Goal: Task Accomplishment & Management: Manage account settings

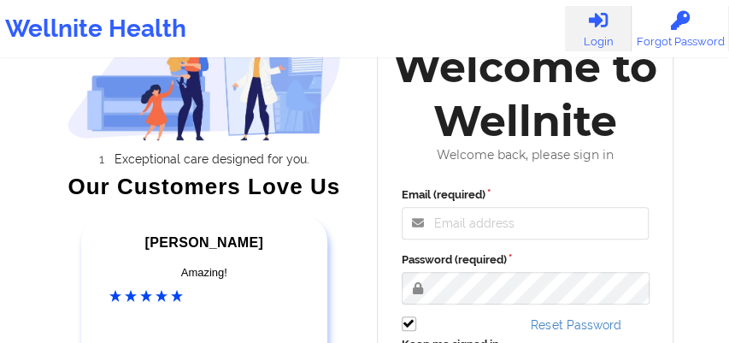
scroll to position [133, 0]
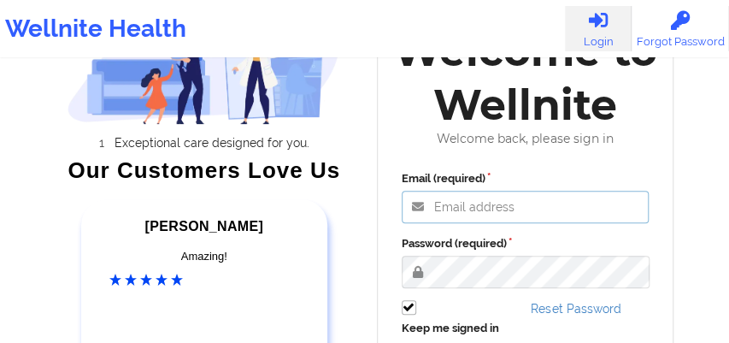
click at [448, 207] on input "Email (required)" at bounding box center [526, 207] width 248 height 32
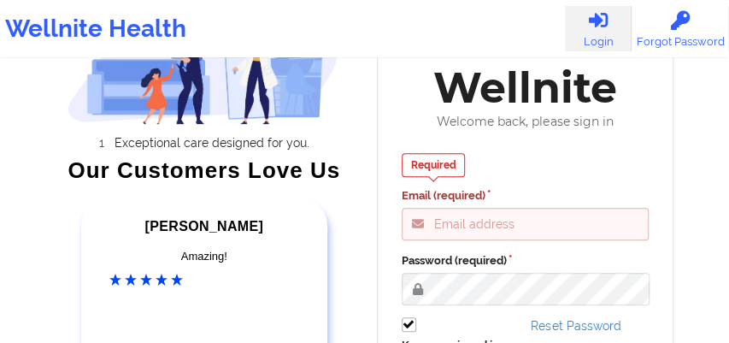
type input "[EMAIL_ADDRESS][DOMAIN_NAME]"
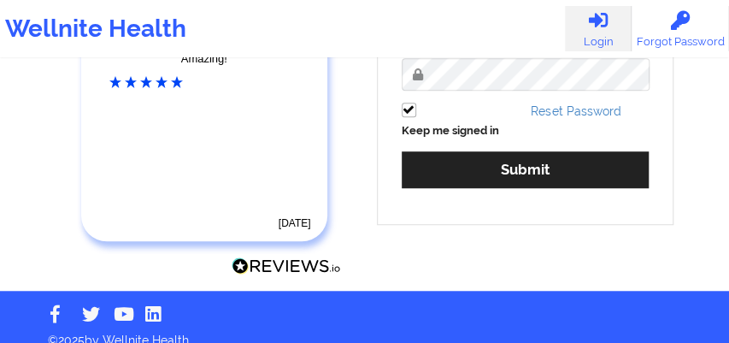
scroll to position [348, 0]
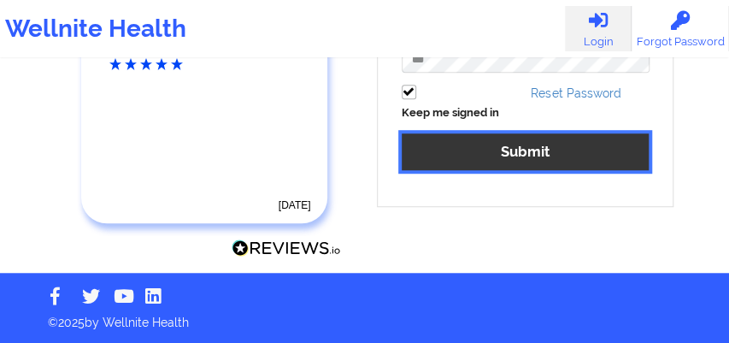
click at [475, 156] on button "Submit" at bounding box center [526, 151] width 248 height 37
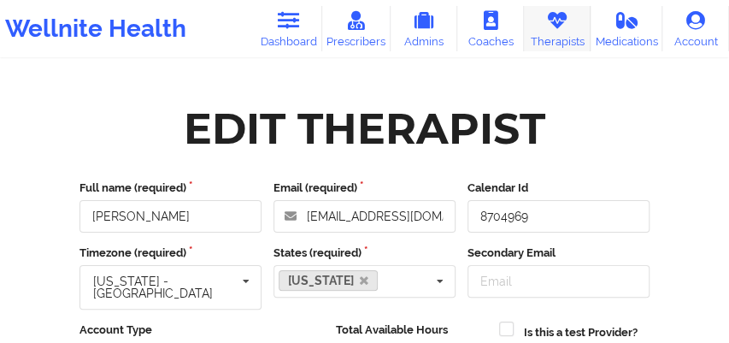
click at [546, 34] on link "Therapists" at bounding box center [557, 28] width 67 height 45
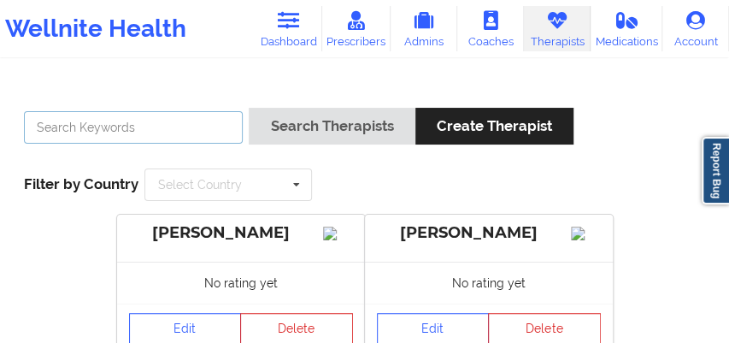
click at [109, 128] on input "text" at bounding box center [133, 127] width 219 height 32
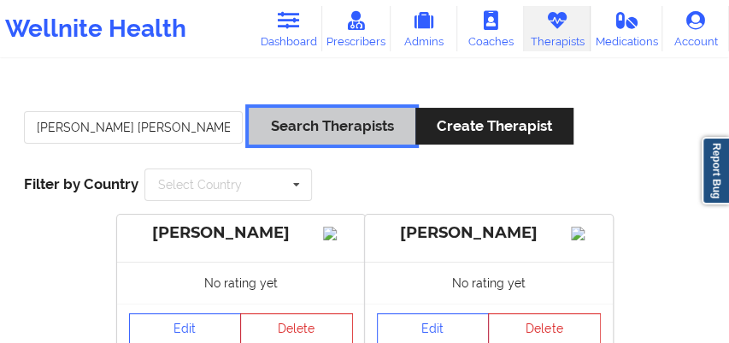
click at [318, 130] on button "Search Therapists" at bounding box center [332, 126] width 166 height 37
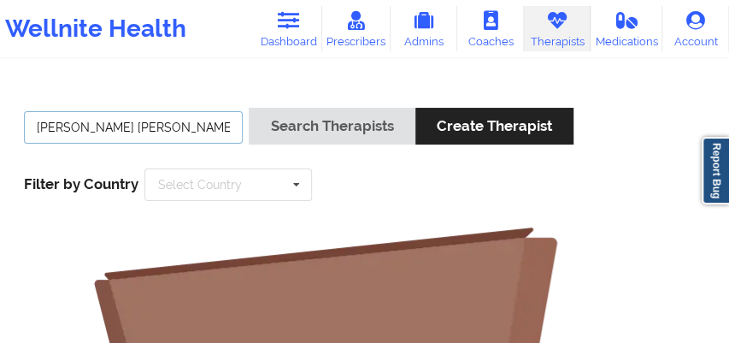
drag, startPoint x: 109, startPoint y: 127, endPoint x: 30, endPoint y: 128, distance: 79.5
click at [30, 128] on input "[PERSON_NAME] [PERSON_NAME]" at bounding box center [133, 127] width 219 height 32
click at [38, 127] on input "[PERSON_NAME]" at bounding box center [133, 127] width 219 height 32
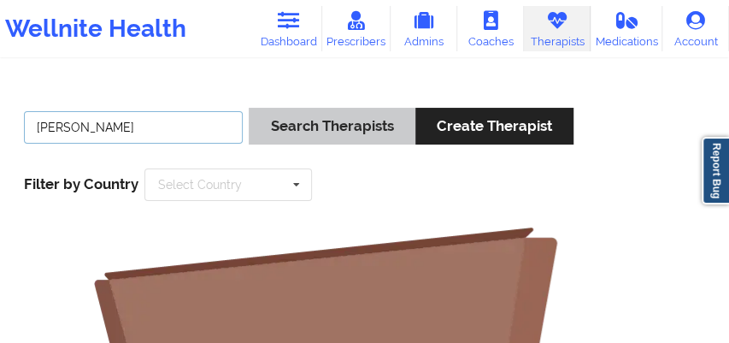
type input "[PERSON_NAME]"
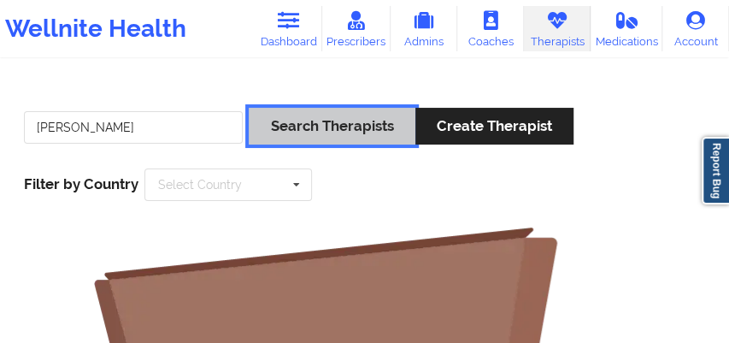
click at [333, 128] on button "Search Therapists" at bounding box center [332, 126] width 166 height 37
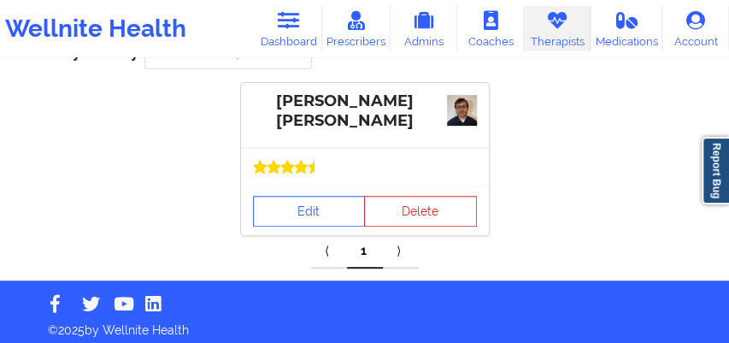
scroll to position [139, 0]
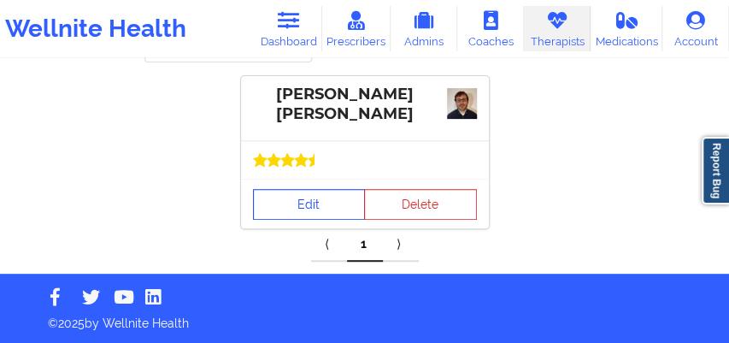
click at [298, 207] on link "Edit" at bounding box center [309, 204] width 113 height 31
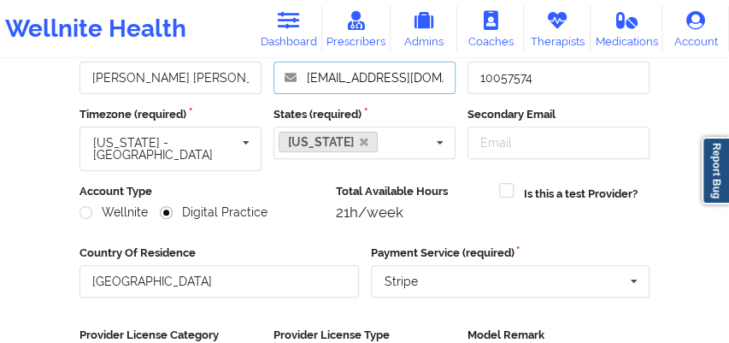
click at [440, 89] on input "[EMAIL_ADDRESS][DOMAIN_NAME]" at bounding box center [365, 78] width 182 height 32
drag, startPoint x: 426, startPoint y: 85, endPoint x: 289, endPoint y: 89, distance: 136.9
click at [289, 89] on input "[EMAIL_ADDRESS][DOMAIN_NAME]" at bounding box center [365, 78] width 182 height 32
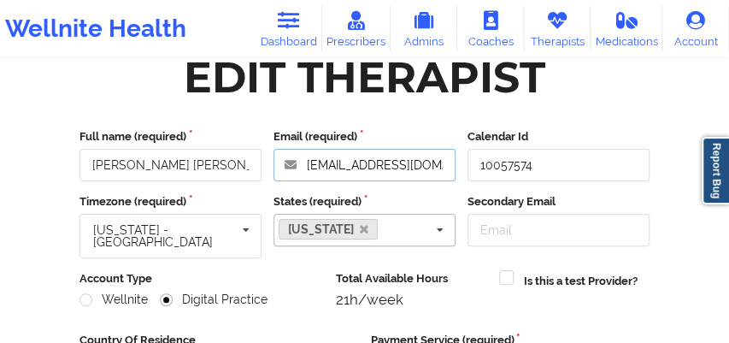
scroll to position [44, 0]
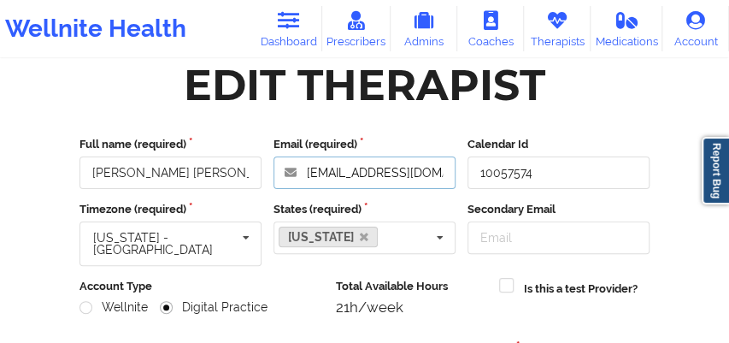
click at [442, 171] on input "[EMAIL_ADDRESS][DOMAIN_NAME]" at bounding box center [365, 172] width 182 height 32
drag, startPoint x: 436, startPoint y: 172, endPoint x: 301, endPoint y: 177, distance: 135.2
click at [301, 177] on input "[EMAIL_ADDRESS][DOMAIN_NAME]" at bounding box center [365, 172] width 182 height 32
